Goal: Information Seeking & Learning: Learn about a topic

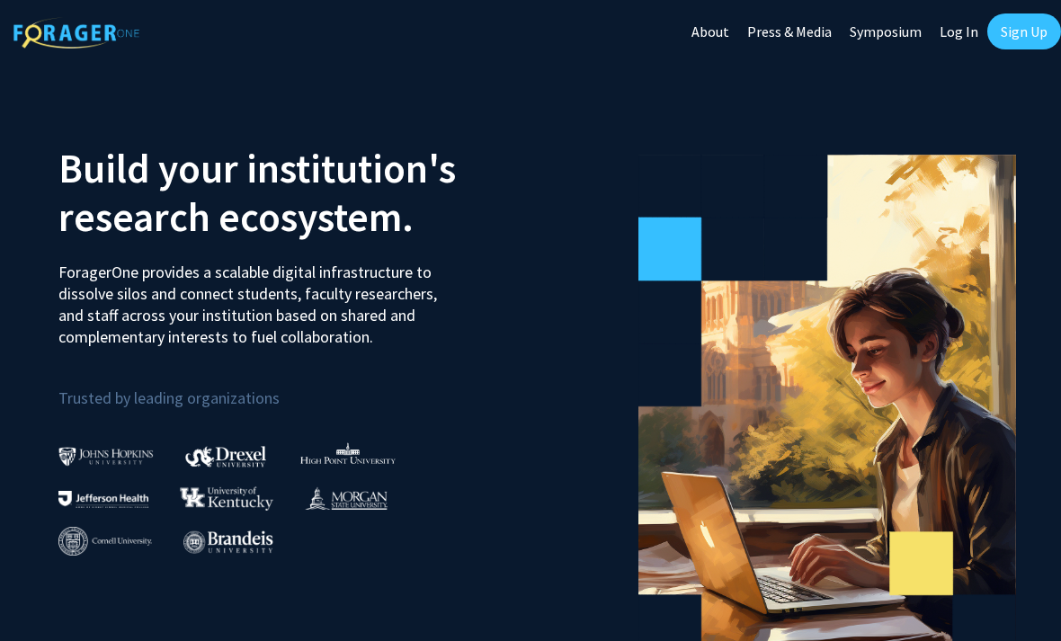
click at [954, 23] on link "Log In" at bounding box center [959, 31] width 57 height 63
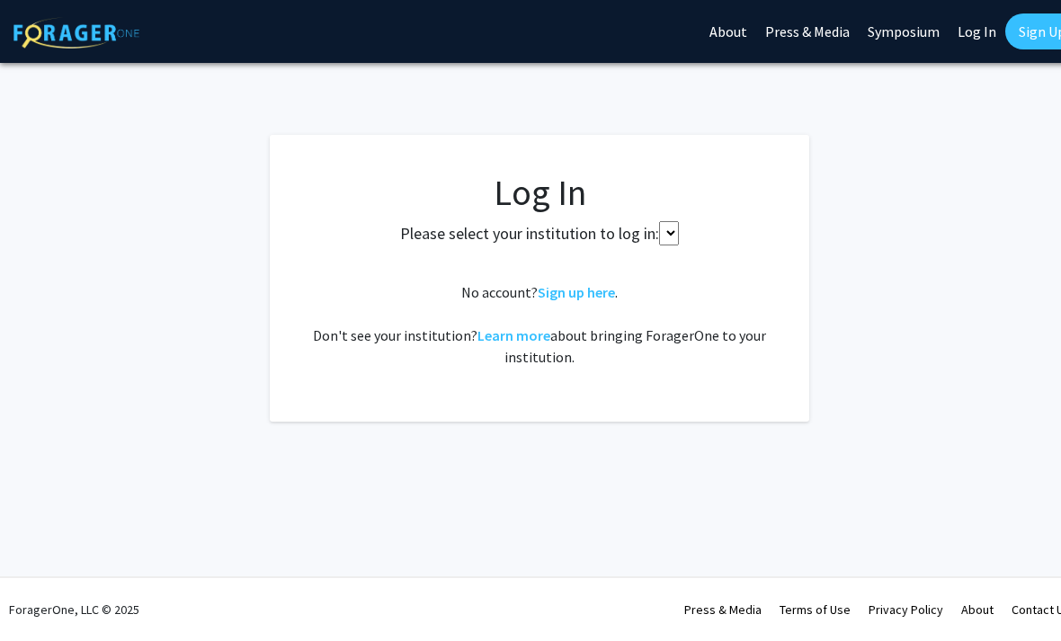
select select
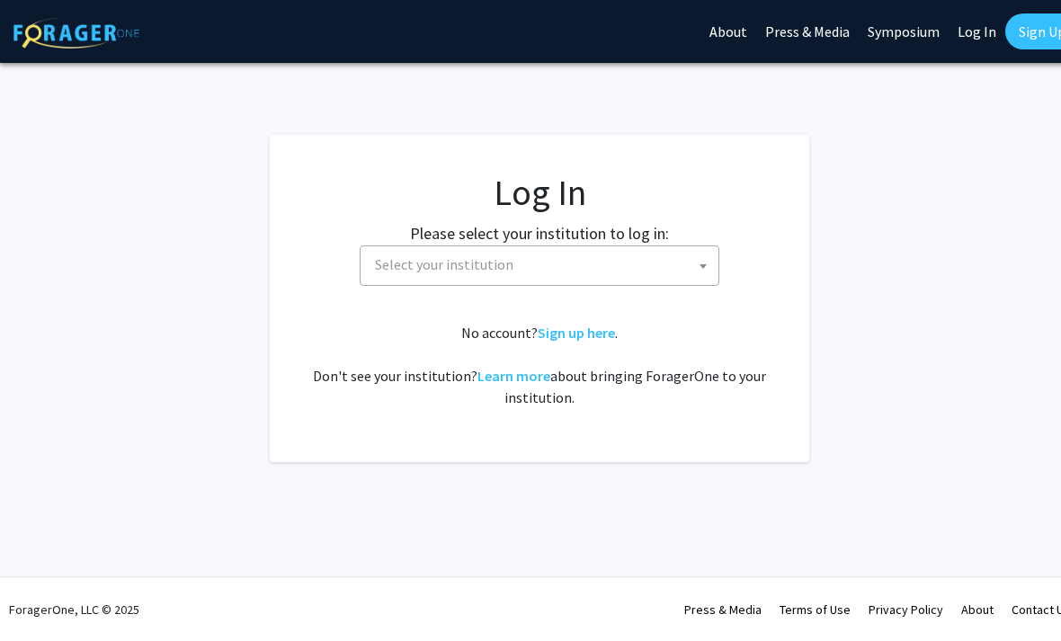
click at [955, 36] on link "Log In" at bounding box center [977, 31] width 57 height 63
click at [691, 283] on span "Select your institution" at bounding box center [540, 266] width 360 height 40
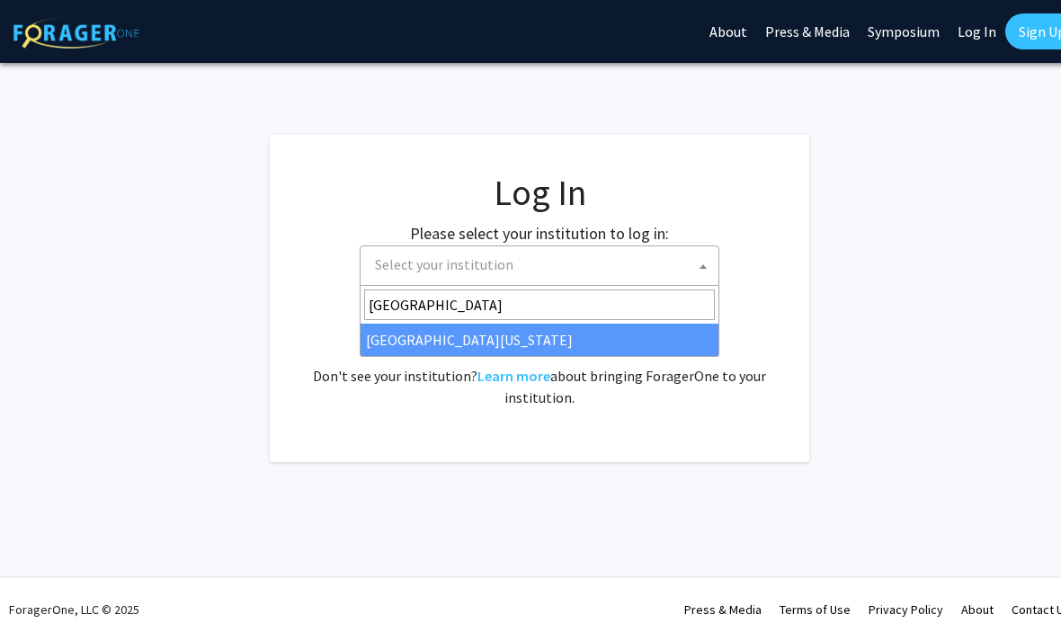
type input "[GEOGRAPHIC_DATA]"
select select "13"
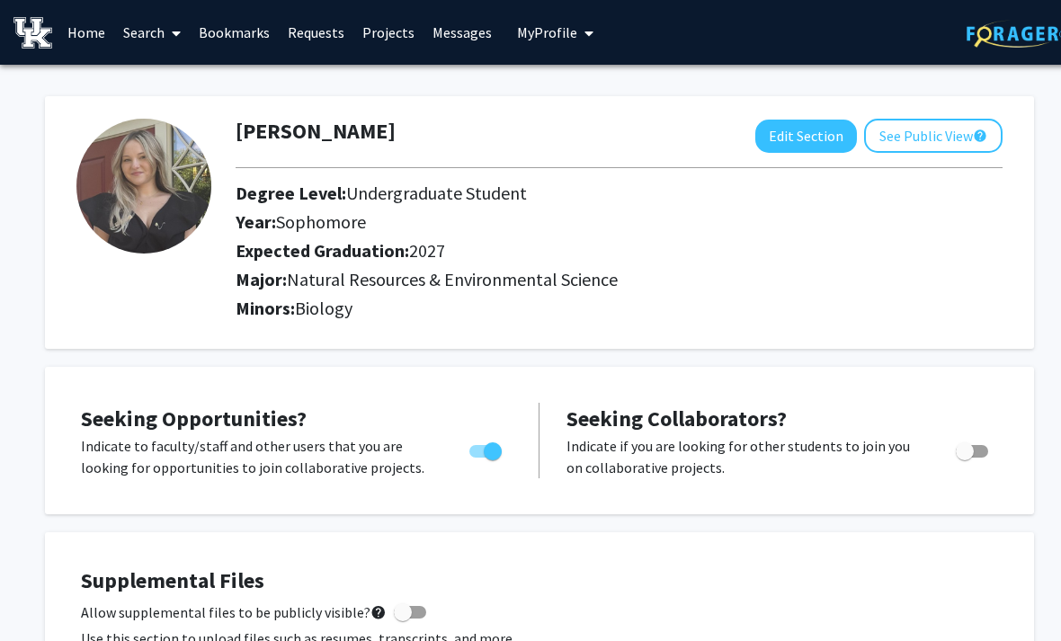
click at [255, 41] on link "Bookmarks" at bounding box center [234, 32] width 89 height 63
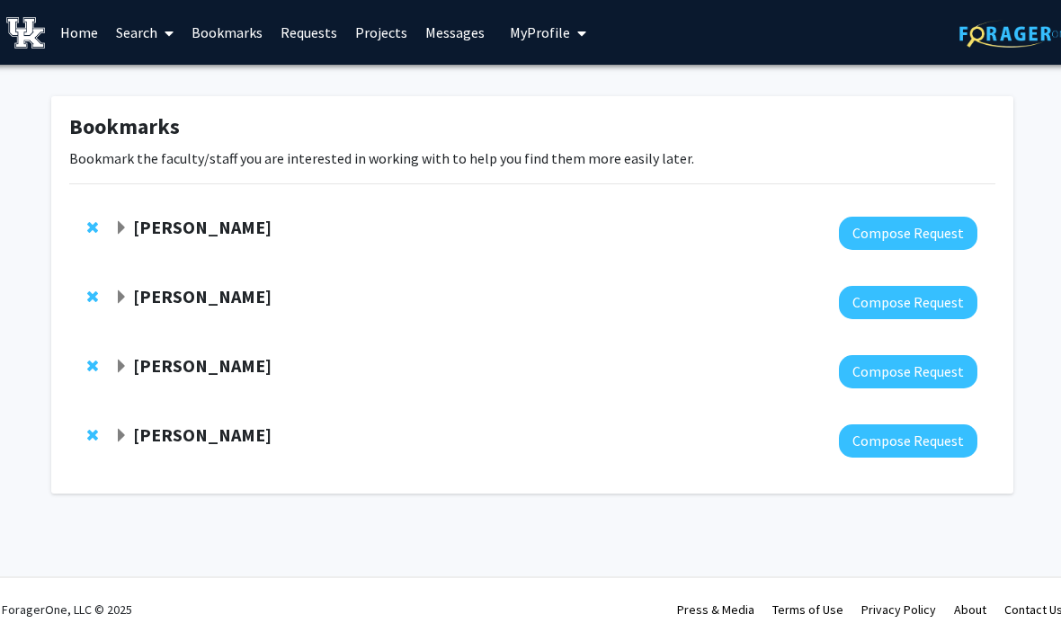
scroll to position [0, 6]
click at [99, 21] on link "Home" at bounding box center [80, 32] width 56 height 63
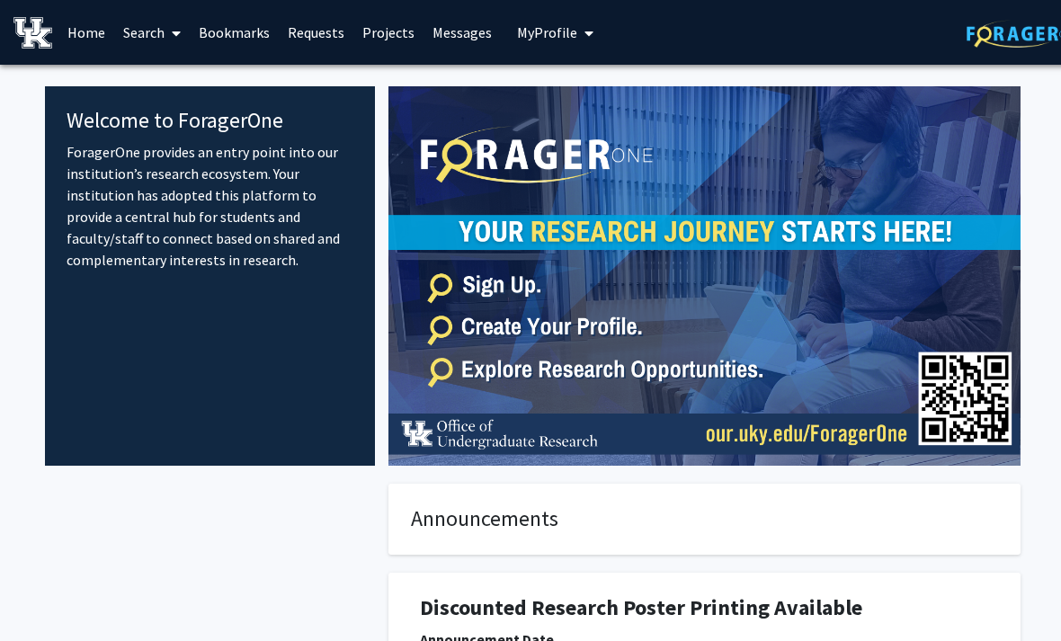
click at [160, 31] on link "Search" at bounding box center [152, 32] width 76 height 63
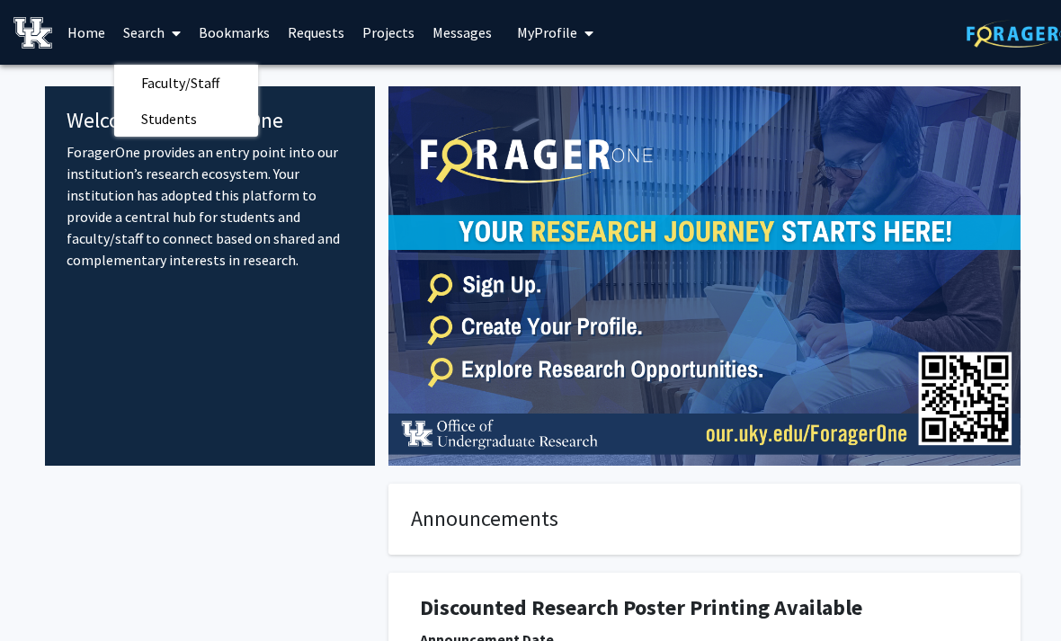
click at [212, 126] on span "Students" at bounding box center [169, 119] width 110 height 36
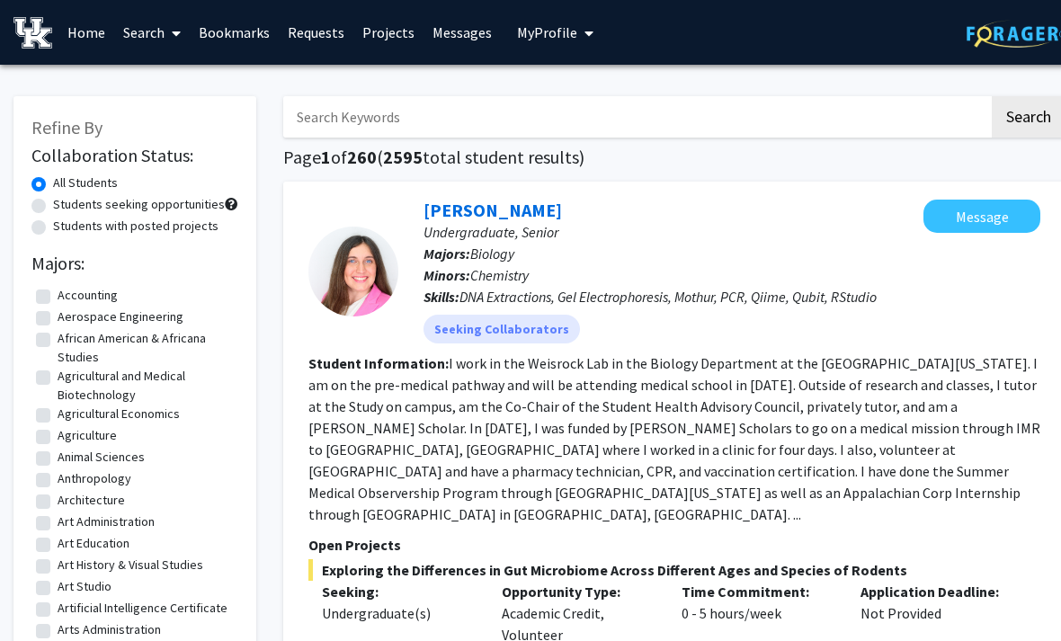
click at [53, 202] on label "Students seeking opportunities" at bounding box center [139, 204] width 172 height 19
click at [53, 202] on input "Students seeking opportunities" at bounding box center [59, 201] width 12 height 12
radio input "true"
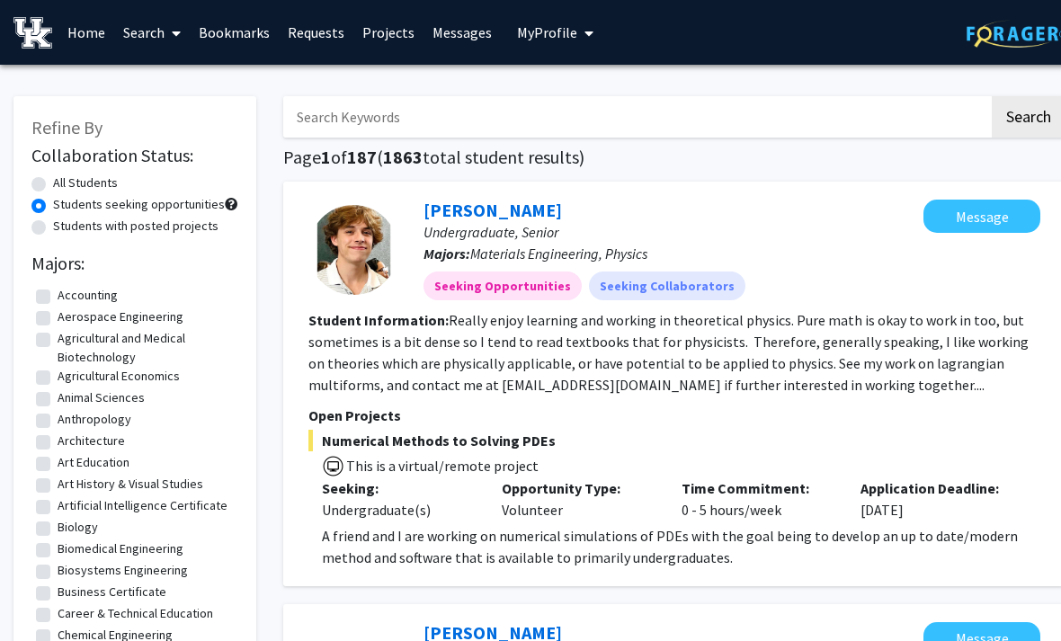
click at [53, 176] on label "All Students" at bounding box center [85, 183] width 65 height 19
click at [53, 176] on input "All Students" at bounding box center [59, 180] width 12 height 12
radio input "true"
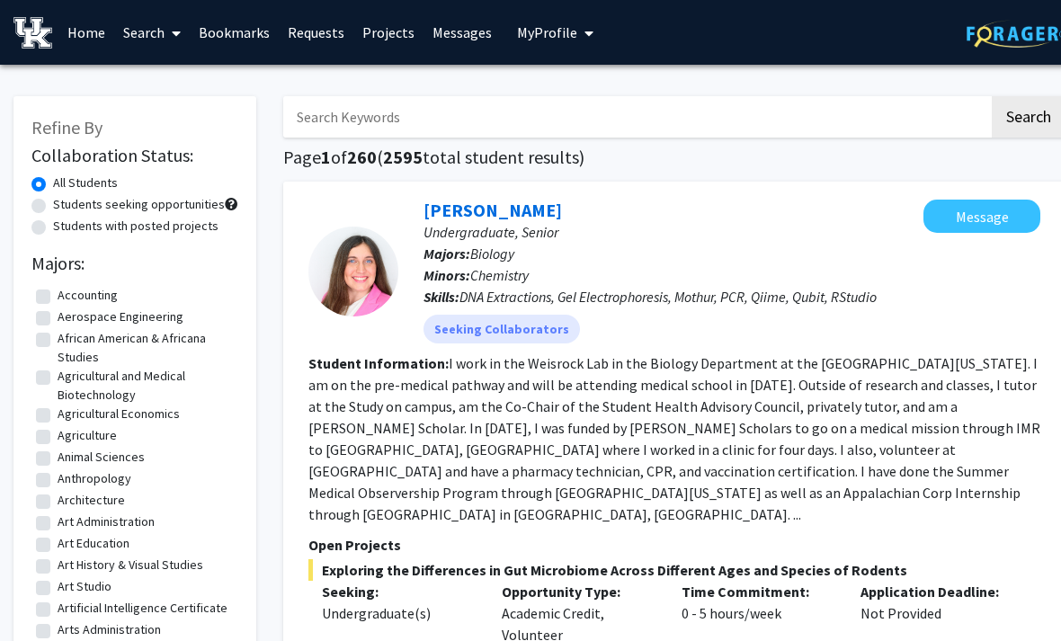
click at [147, 54] on link "Search" at bounding box center [152, 32] width 76 height 63
click at [144, 84] on span "Faculty/Staff" at bounding box center [180, 83] width 132 height 36
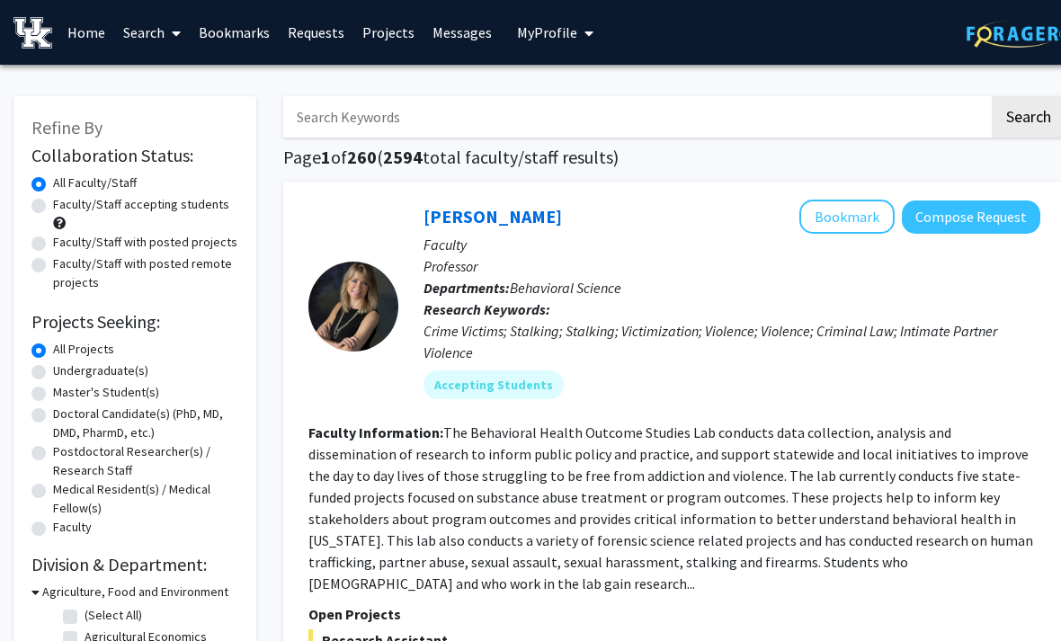
click at [53, 202] on label "Faculty/Staff accepting students" at bounding box center [141, 204] width 176 height 19
click at [53, 202] on input "Faculty/Staff accepting students" at bounding box center [59, 201] width 12 height 12
radio input "true"
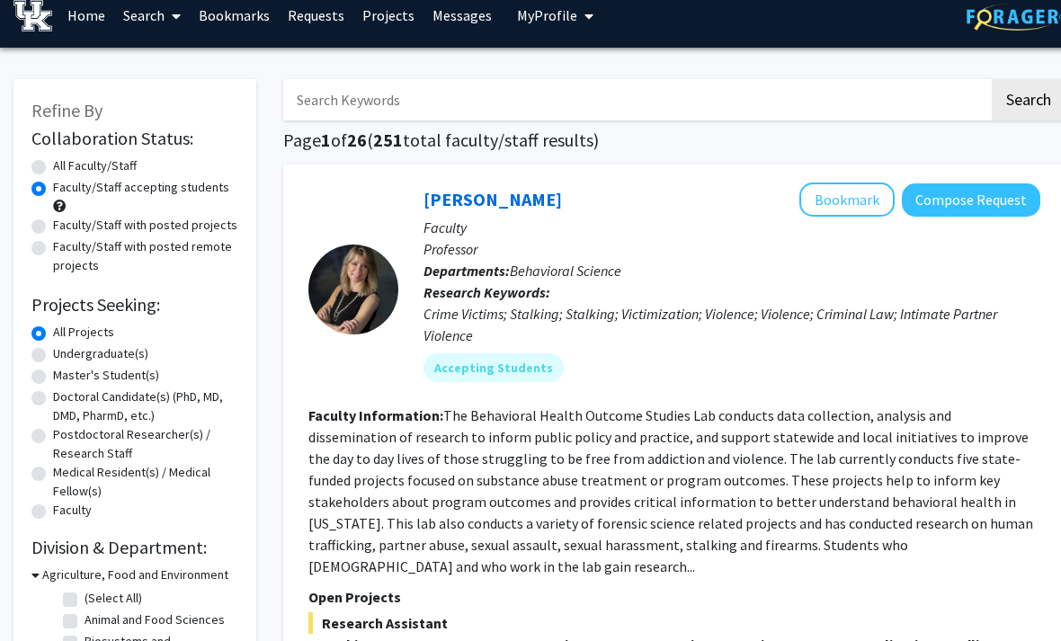
scroll to position [29, 0]
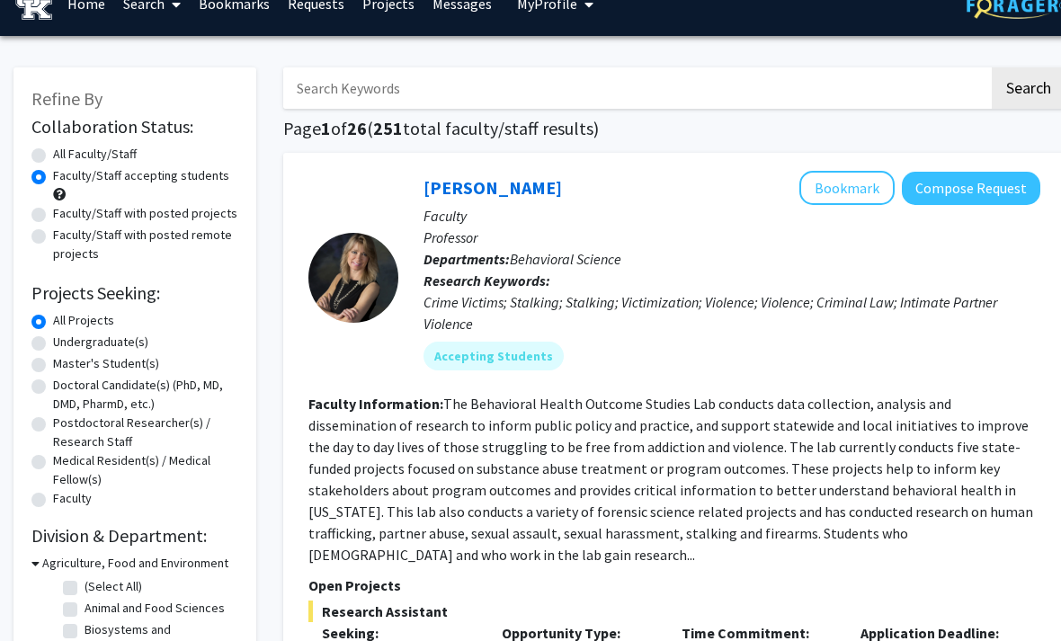
click at [53, 342] on label "Undergraduate(s)" at bounding box center [100, 342] width 95 height 19
click at [53, 342] on input "Undergraduate(s)" at bounding box center [59, 339] width 12 height 12
radio input "true"
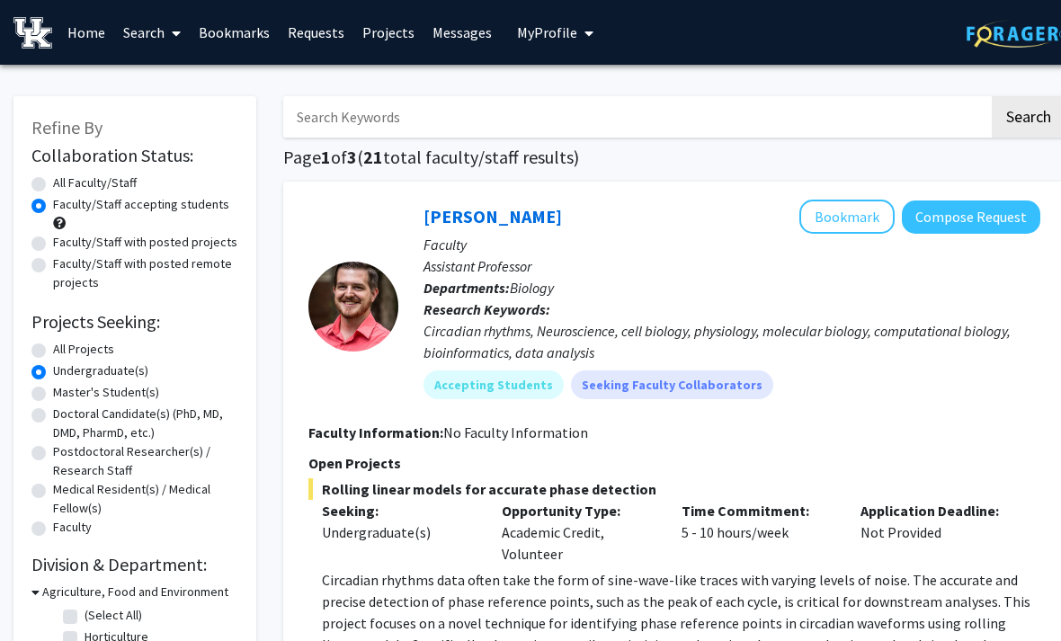
click at [53, 345] on label "All Projects" at bounding box center [83, 349] width 61 height 19
click at [53, 345] on input "All Projects" at bounding box center [59, 346] width 12 height 12
radio input "true"
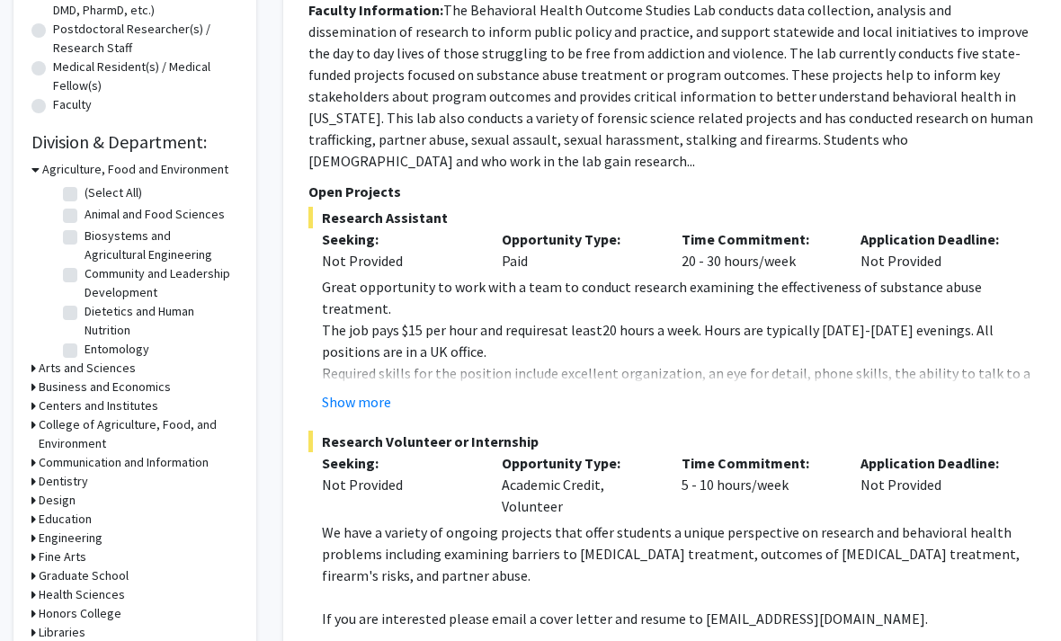
scroll to position [424, 0]
click at [85, 190] on label "(Select All)" at bounding box center [114, 192] width 58 height 19
click at [85, 190] on input "(Select All)" at bounding box center [91, 189] width 12 height 12
checkbox input "true"
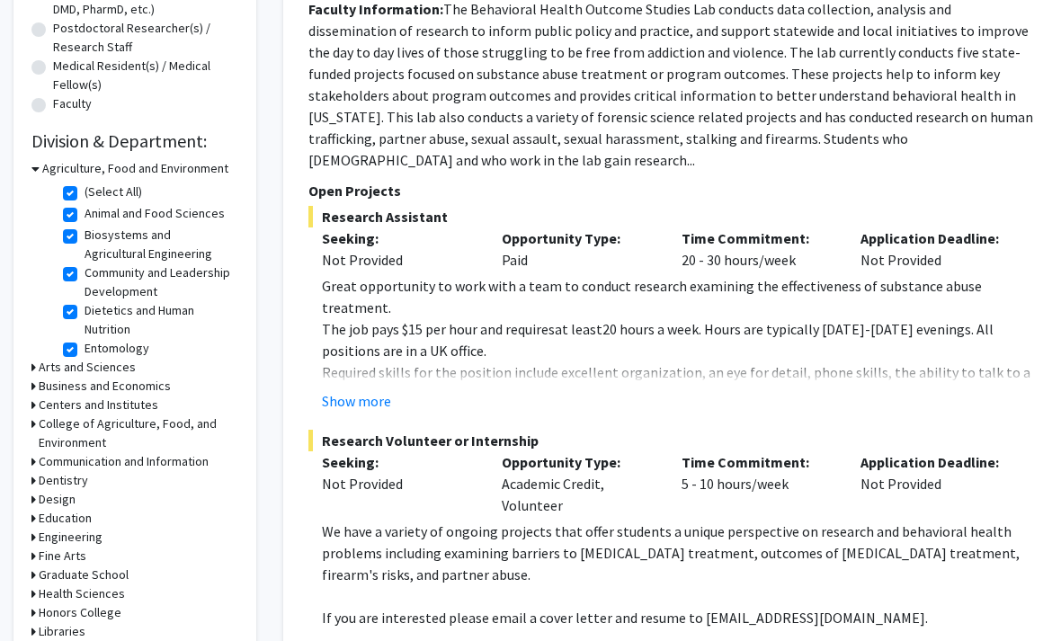
checkbox input "true"
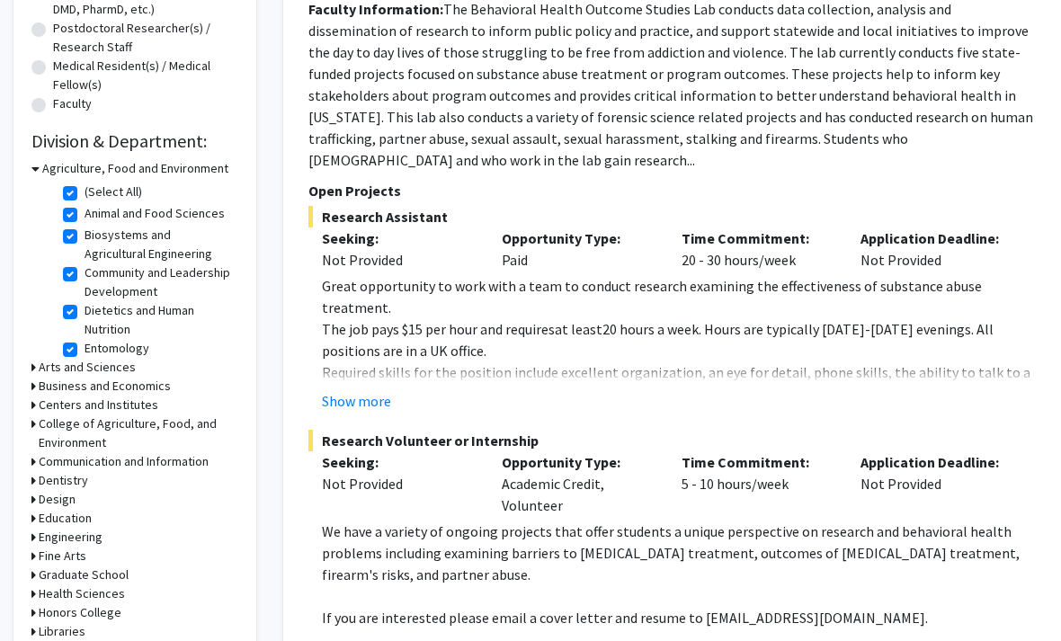
checkbox input "true"
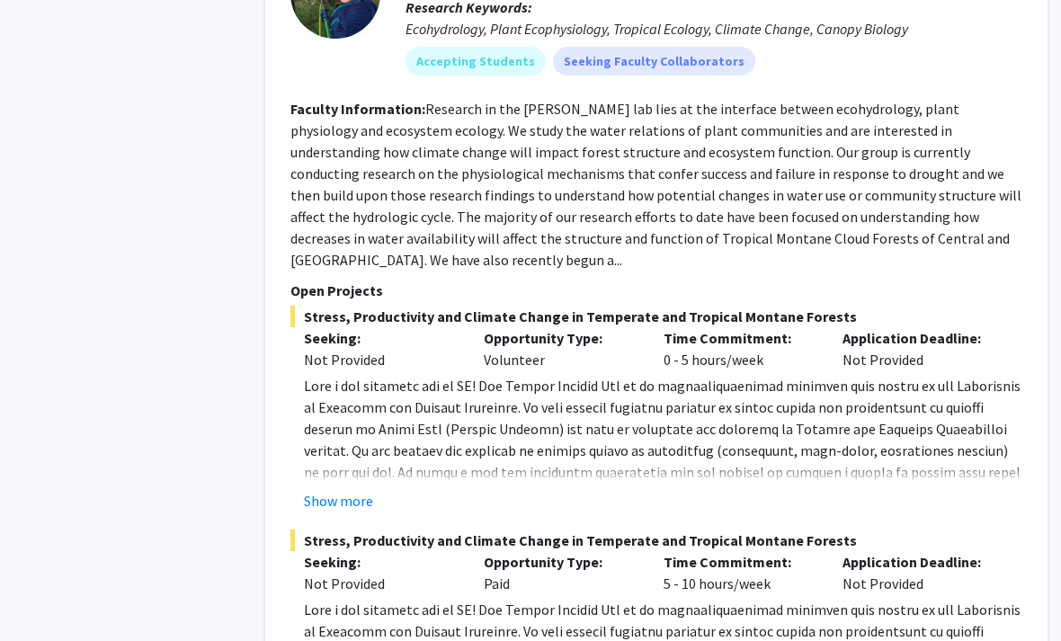
scroll to position [1014, 18]
click at [317, 490] on button "Show more" at bounding box center [338, 501] width 69 height 22
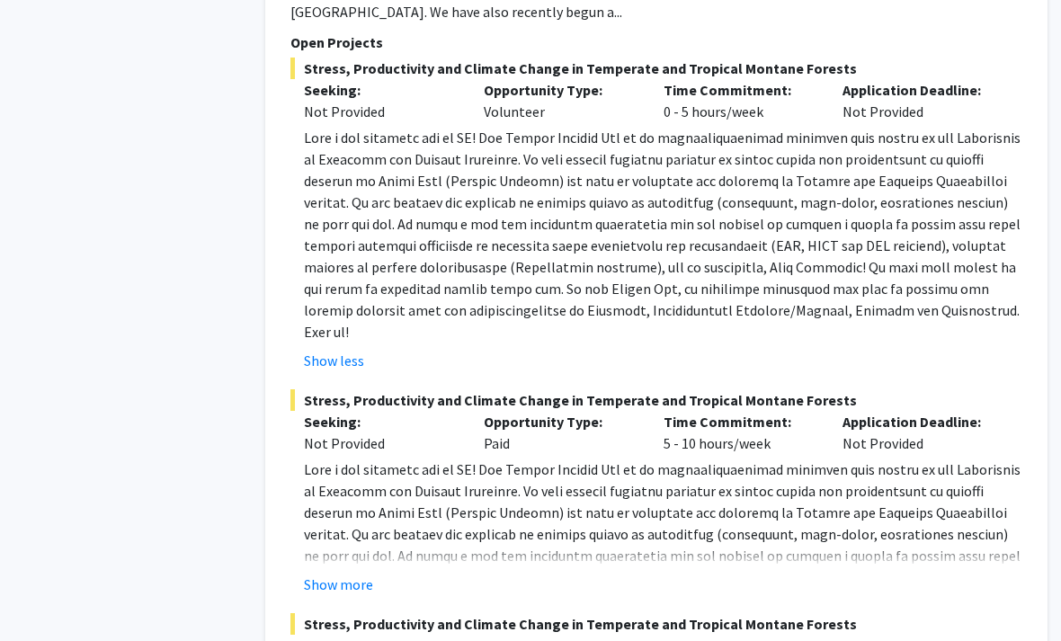
scroll to position [1264, 18]
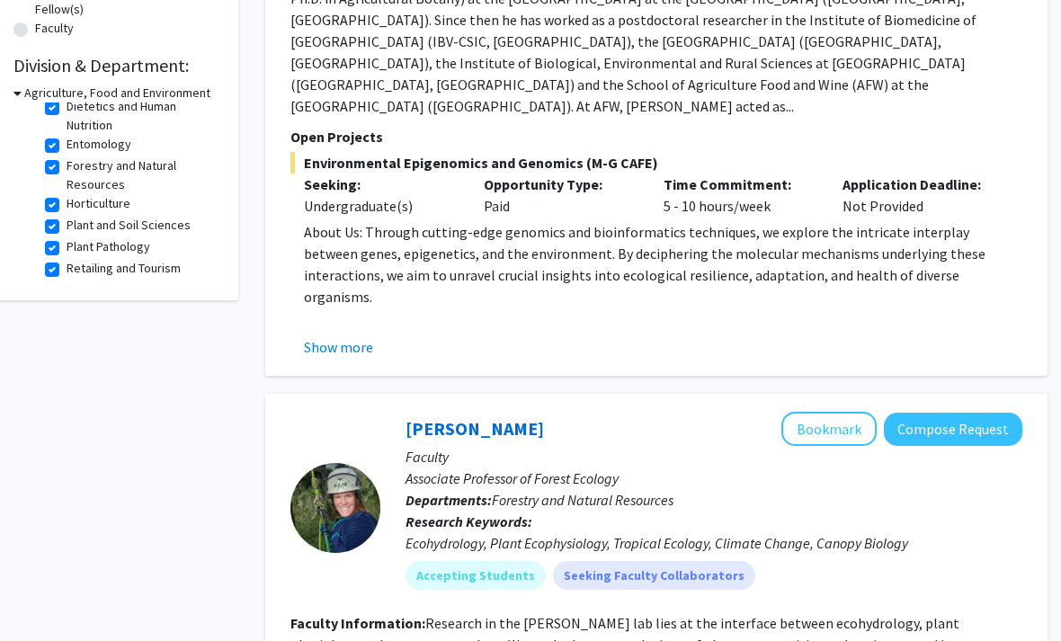
click at [993, 414] on button "Compose Request" at bounding box center [953, 430] width 139 height 33
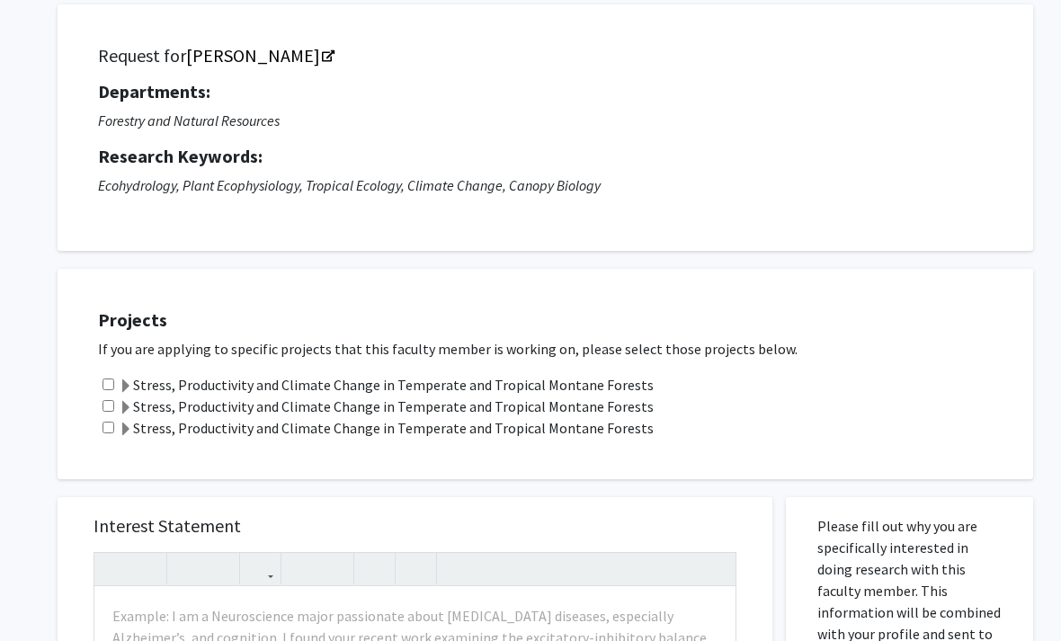
scroll to position [0, 1]
